Goal: Transaction & Acquisition: Purchase product/service

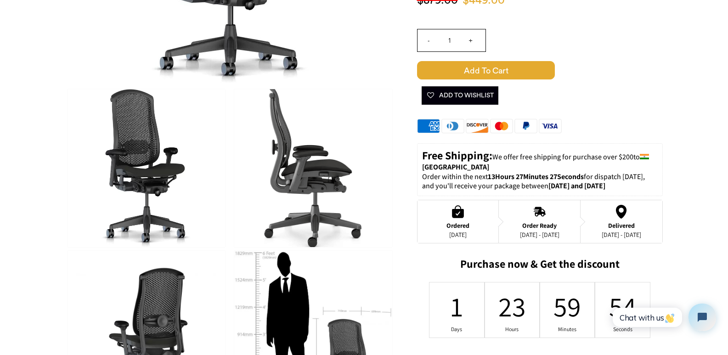
scroll to position [276, 0]
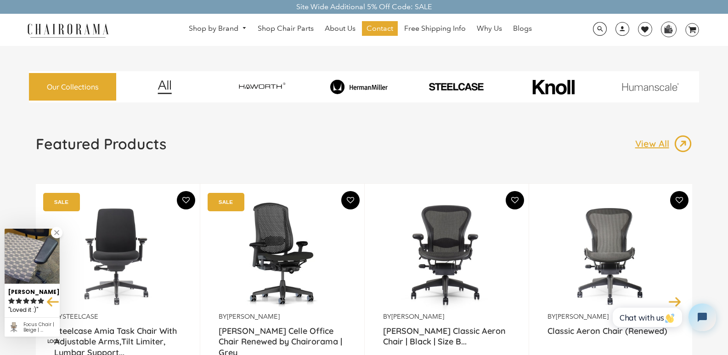
click at [453, 236] on img at bounding box center [447, 255] width 115 height 115
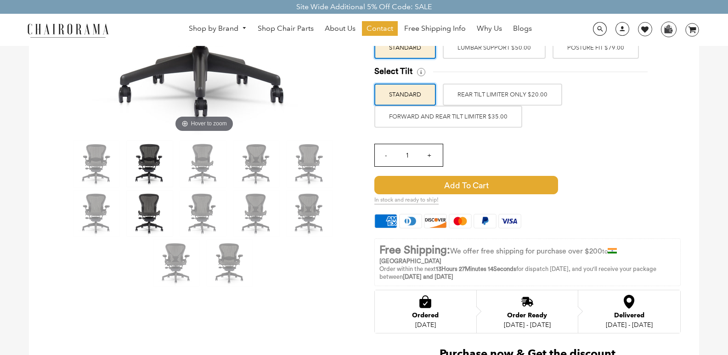
scroll to position [230, 0]
click at [155, 160] on img at bounding box center [150, 164] width 46 height 46
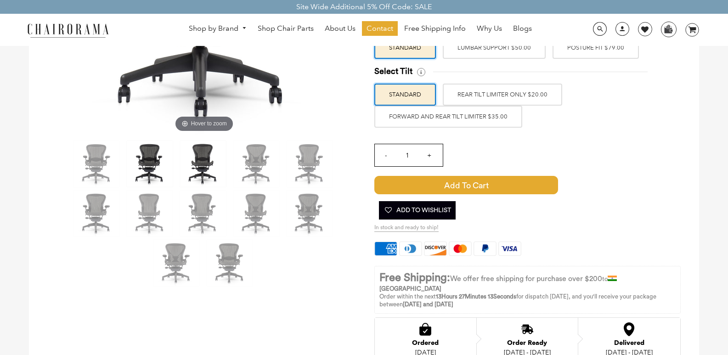
click at [202, 152] on img at bounding box center [203, 164] width 46 height 46
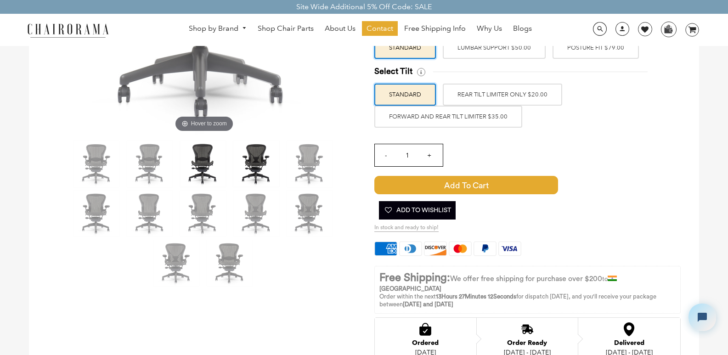
scroll to position [0, 0]
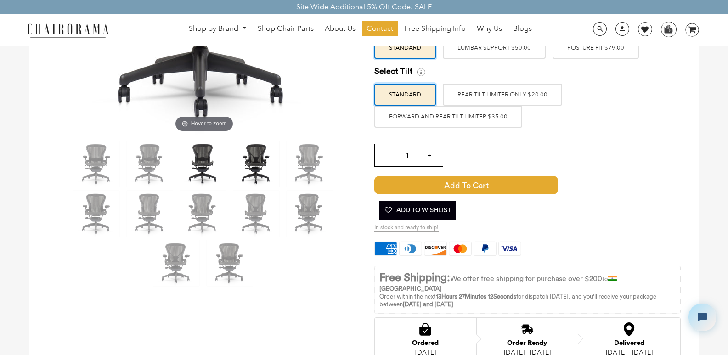
click at [260, 159] on img at bounding box center [256, 164] width 46 height 46
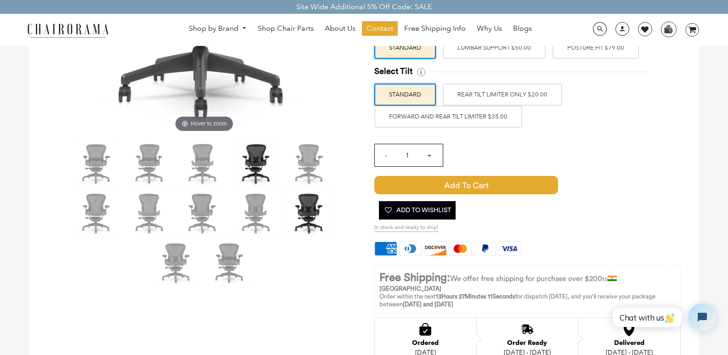
click at [324, 194] on img at bounding box center [310, 214] width 46 height 46
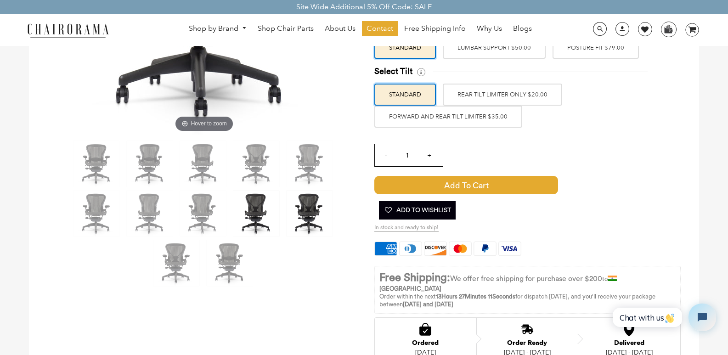
click at [271, 211] on img at bounding box center [256, 214] width 46 height 46
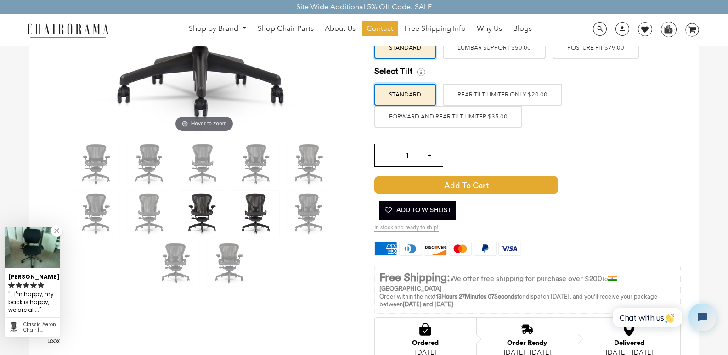
click at [211, 211] on img at bounding box center [203, 214] width 46 height 46
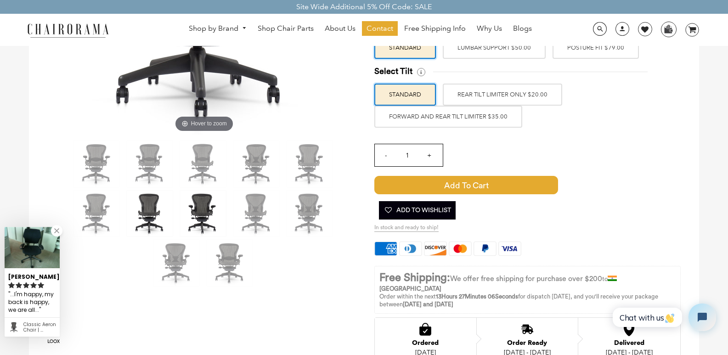
click at [145, 213] on img at bounding box center [150, 214] width 46 height 46
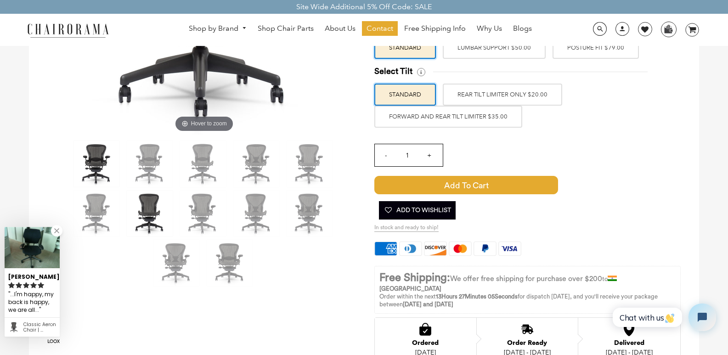
click at [99, 152] on img at bounding box center [97, 164] width 46 height 46
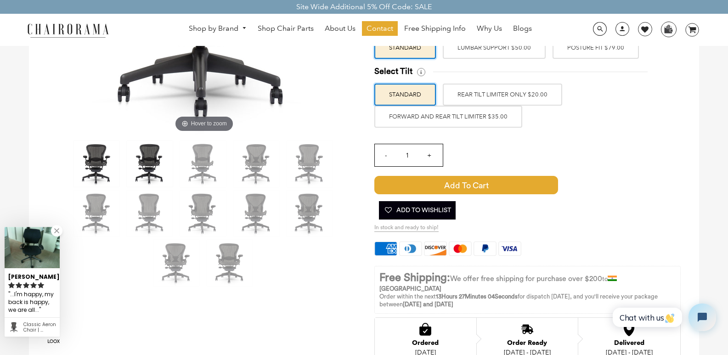
click at [145, 167] on img at bounding box center [150, 164] width 46 height 46
click at [215, 152] on img at bounding box center [203, 164] width 46 height 46
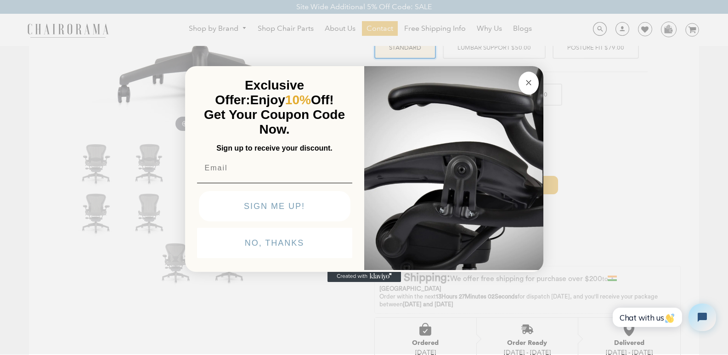
click at [527, 90] on button "Close dialog" at bounding box center [529, 83] width 20 height 23
